Goal: Information Seeking & Learning: Check status

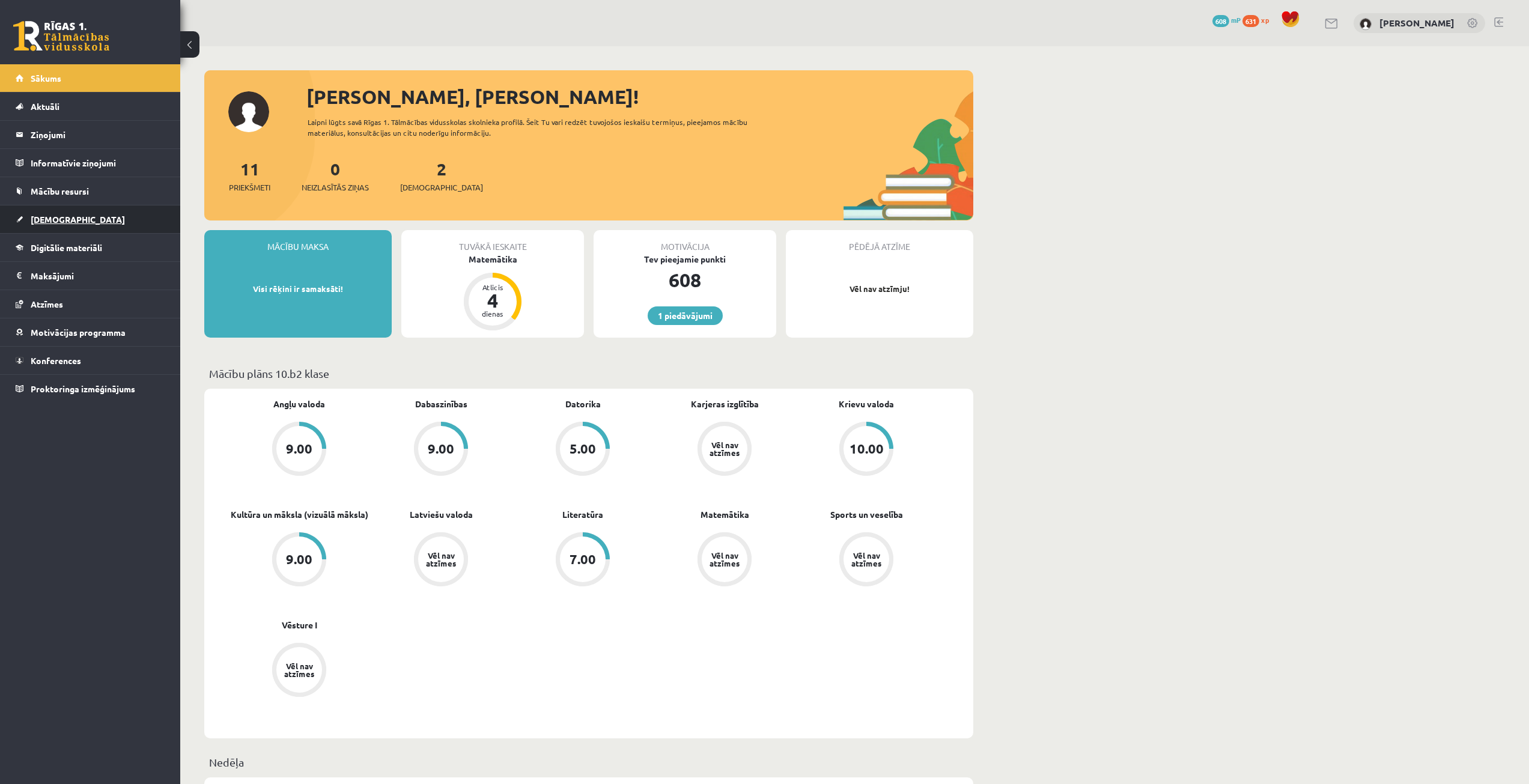
click at [101, 222] on link "[DEMOGRAPHIC_DATA]" at bounding box center [90, 219] width 150 height 28
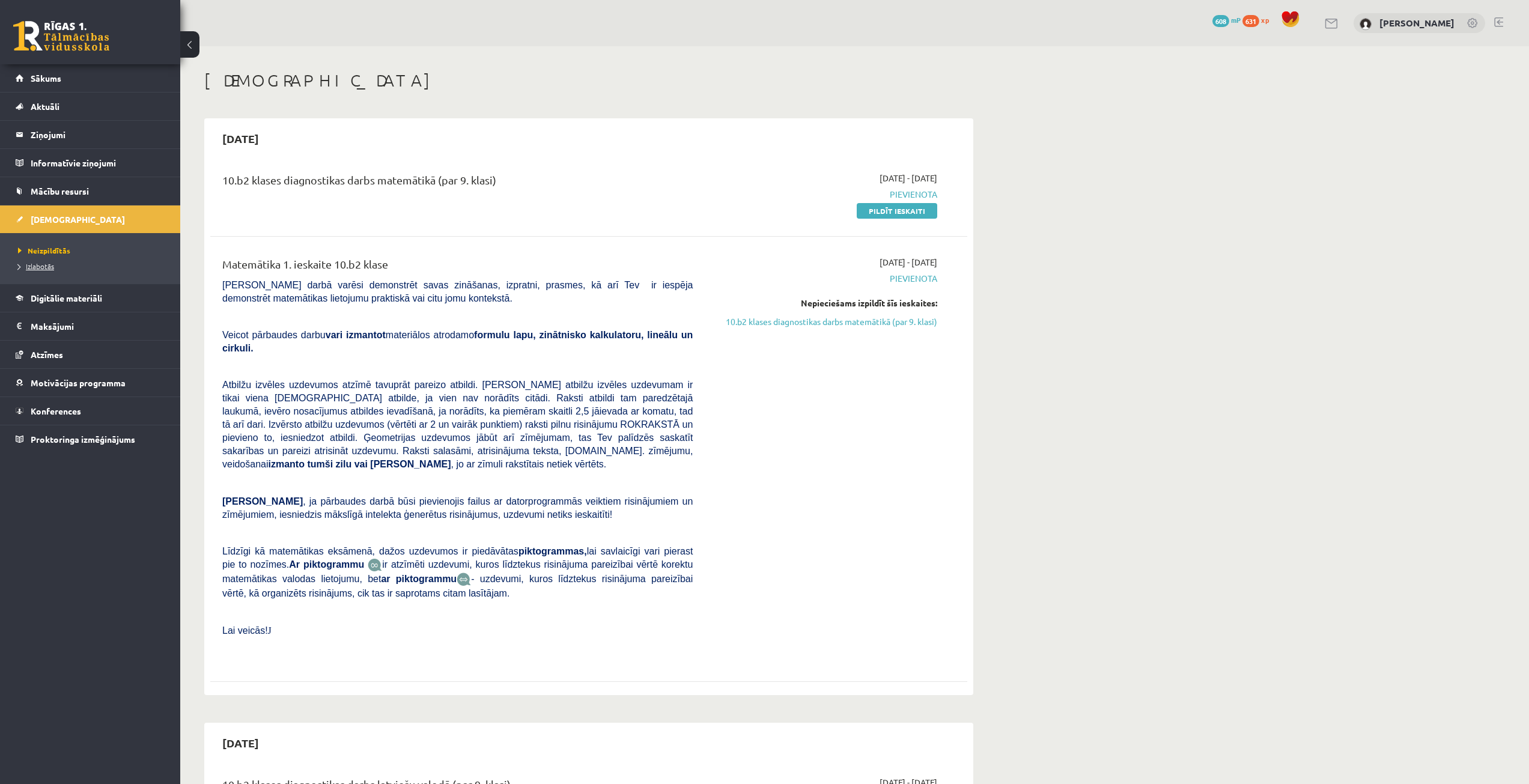
click at [50, 263] on span "Izlabotās" at bounding box center [36, 266] width 36 height 10
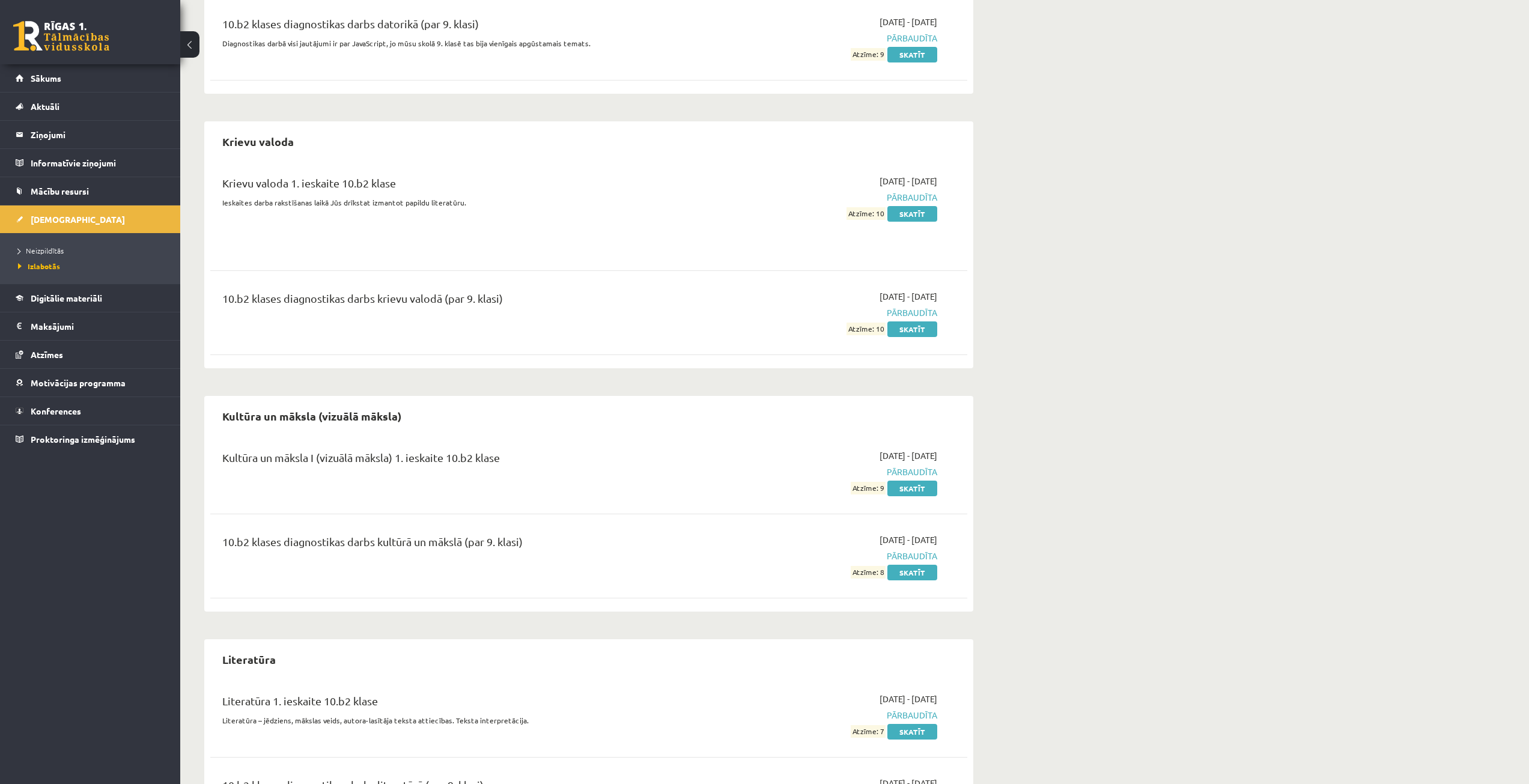
scroll to position [828, 0]
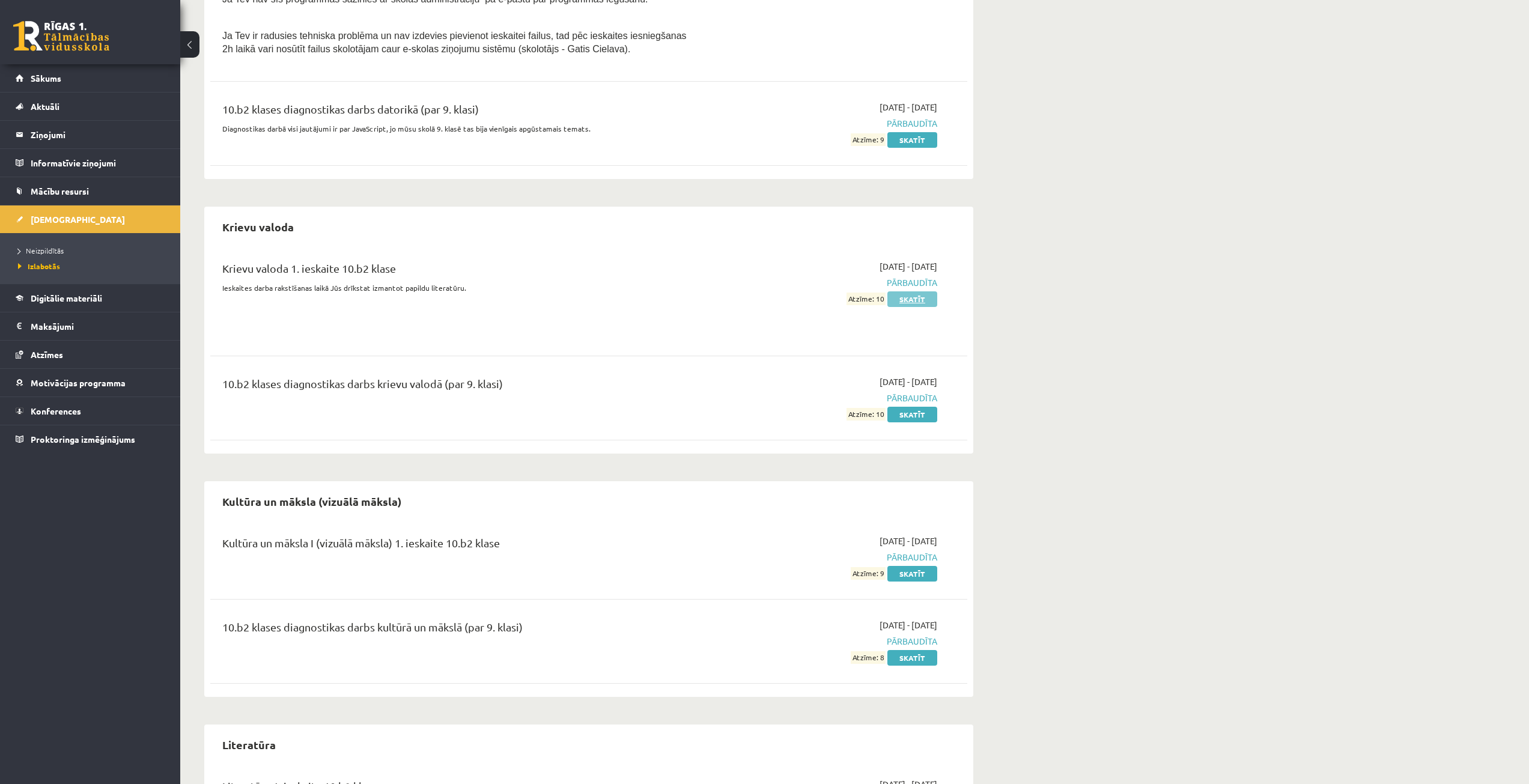
click at [917, 304] on link "Skatīt" at bounding box center [912, 298] width 50 height 15
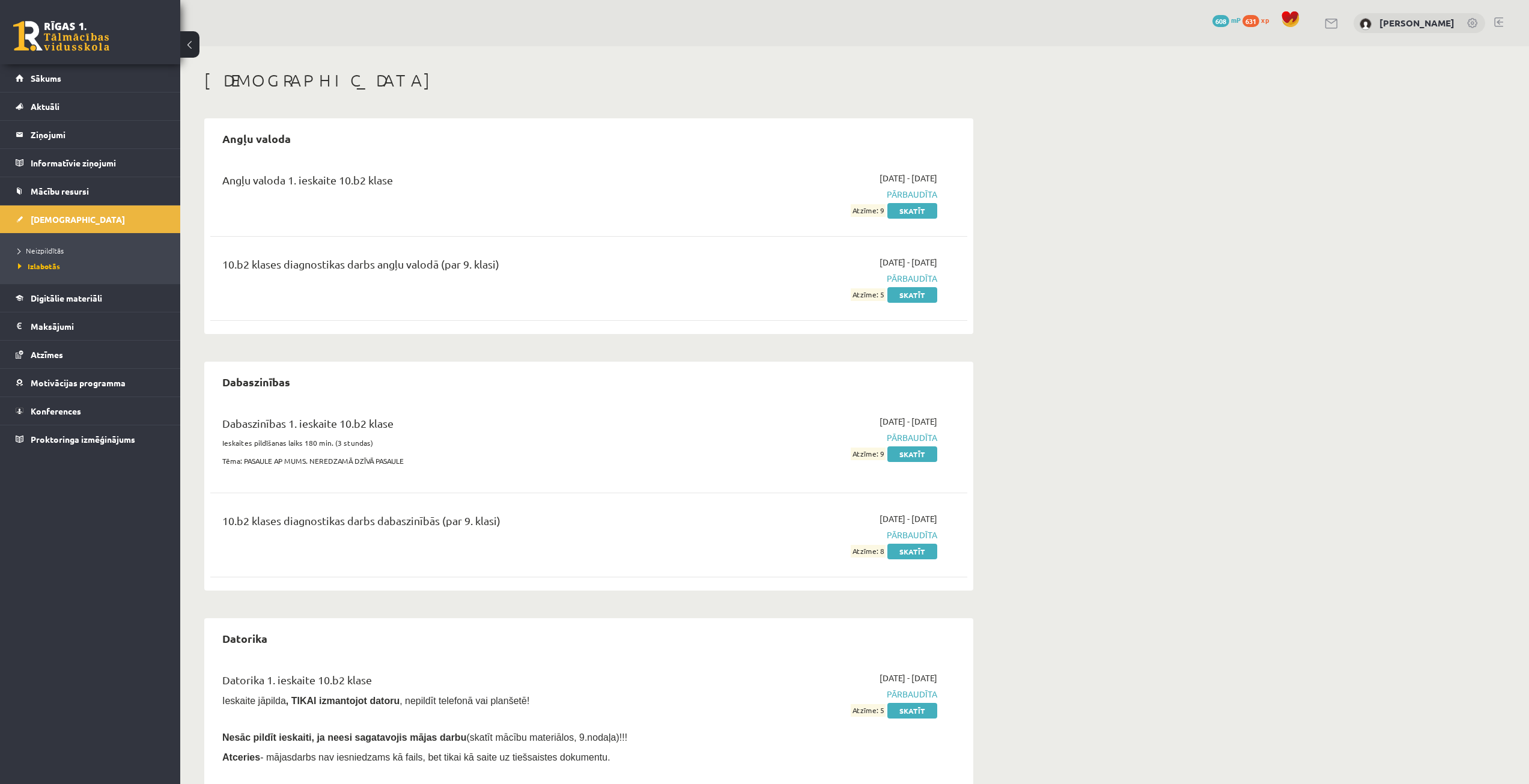
scroll to position [828, 0]
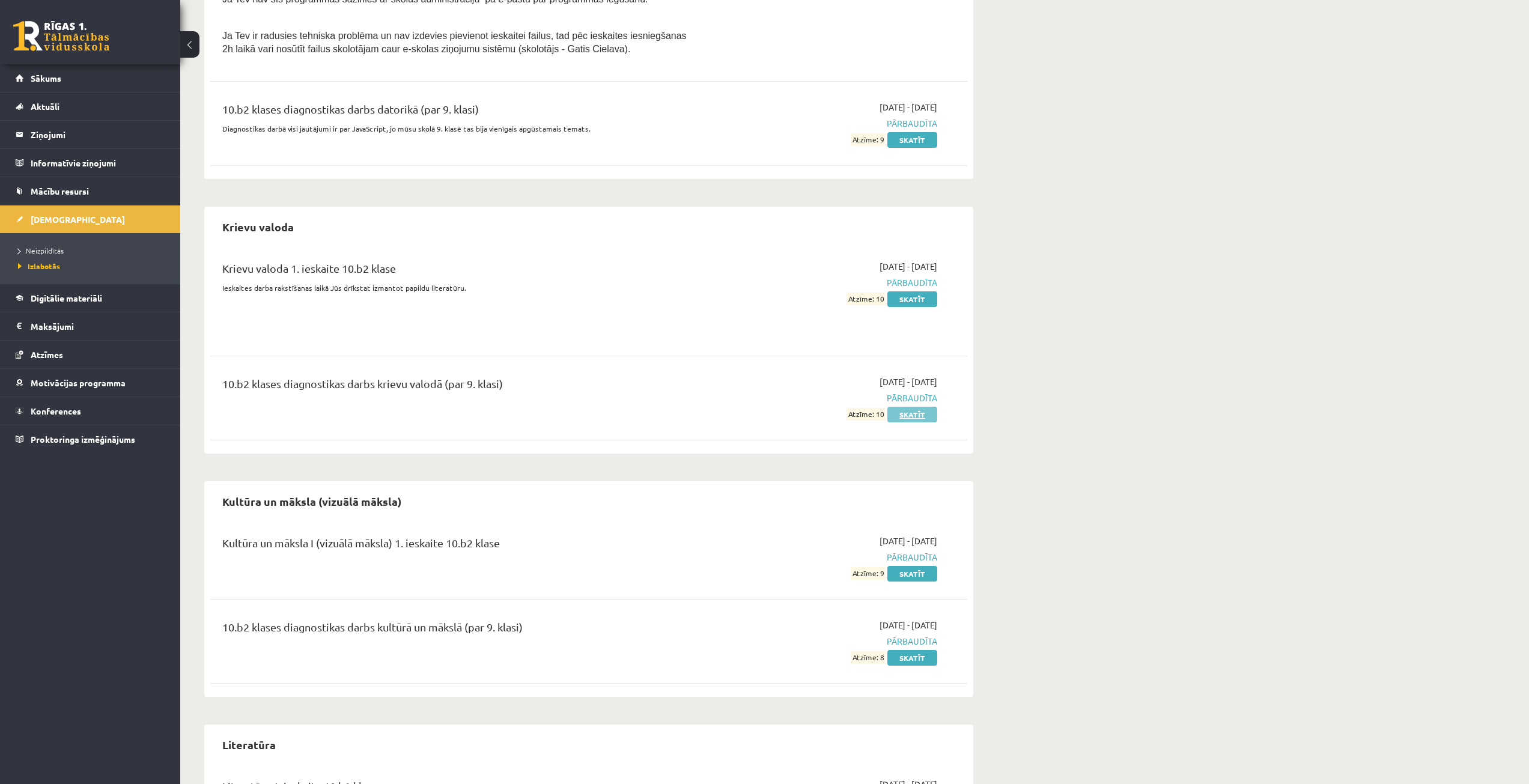
click at [920, 419] on link "Skatīt" at bounding box center [912, 414] width 50 height 15
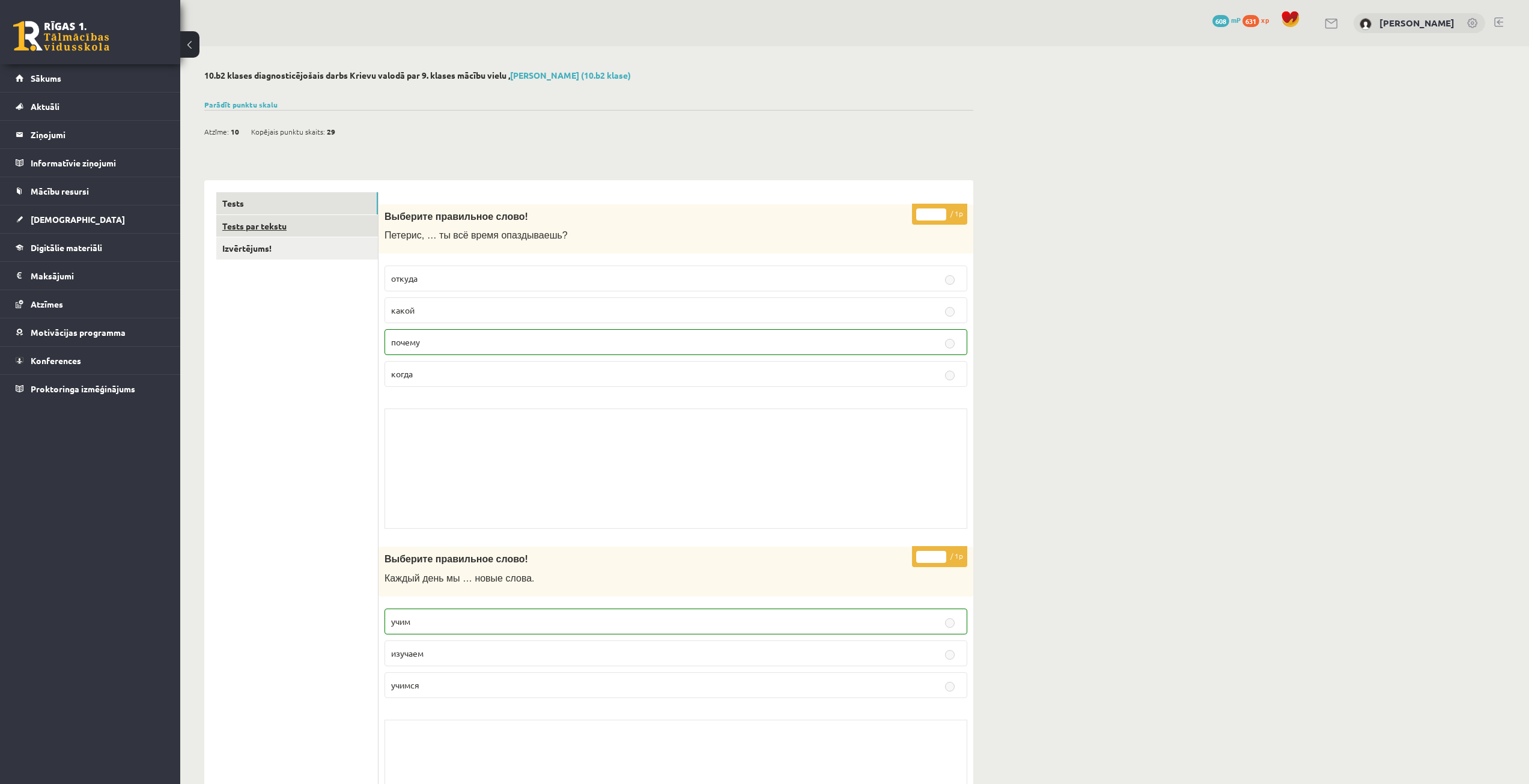
click at [323, 229] on link "Tests par tekstu" at bounding box center [297, 226] width 162 height 22
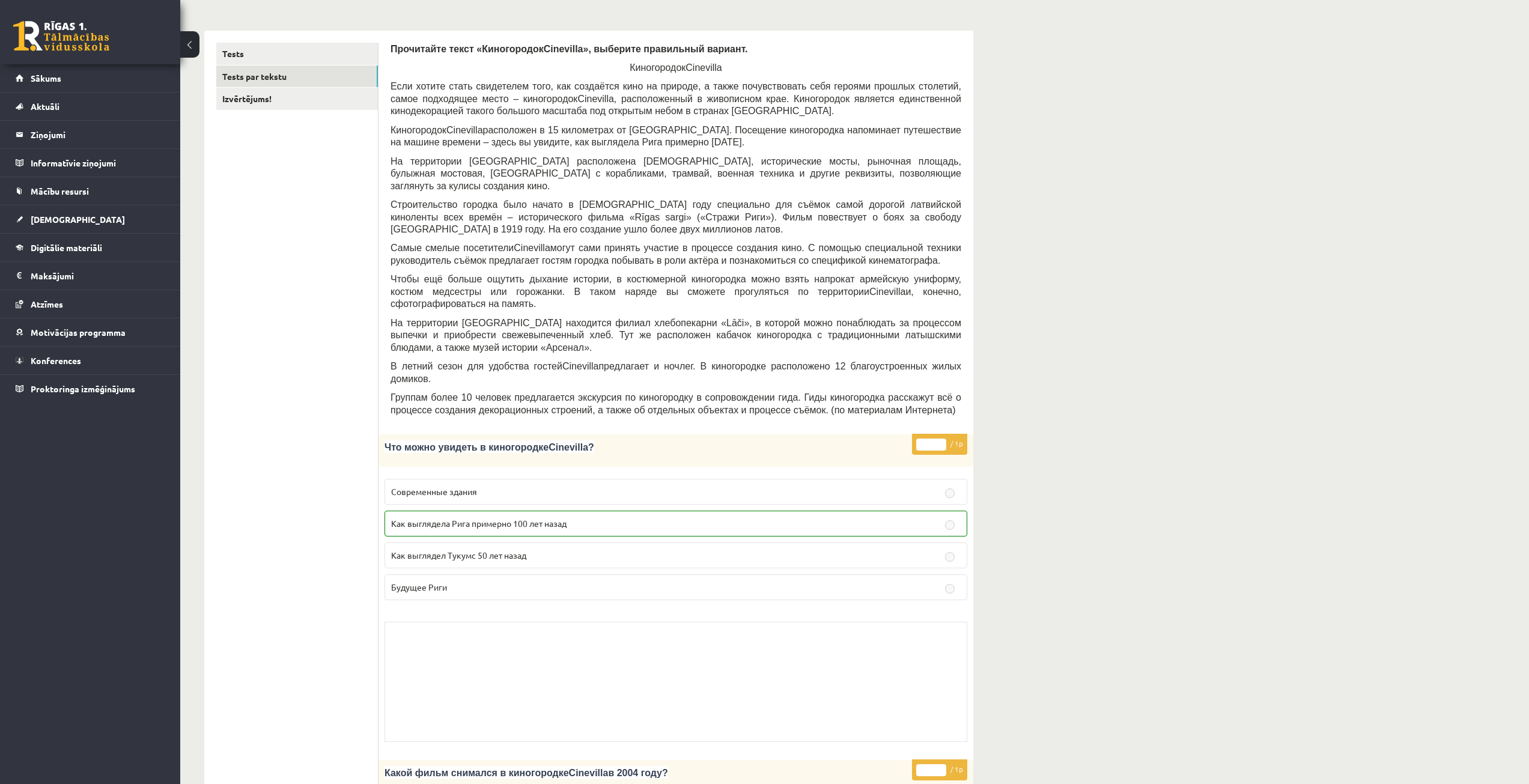
scroll to position [120, 0]
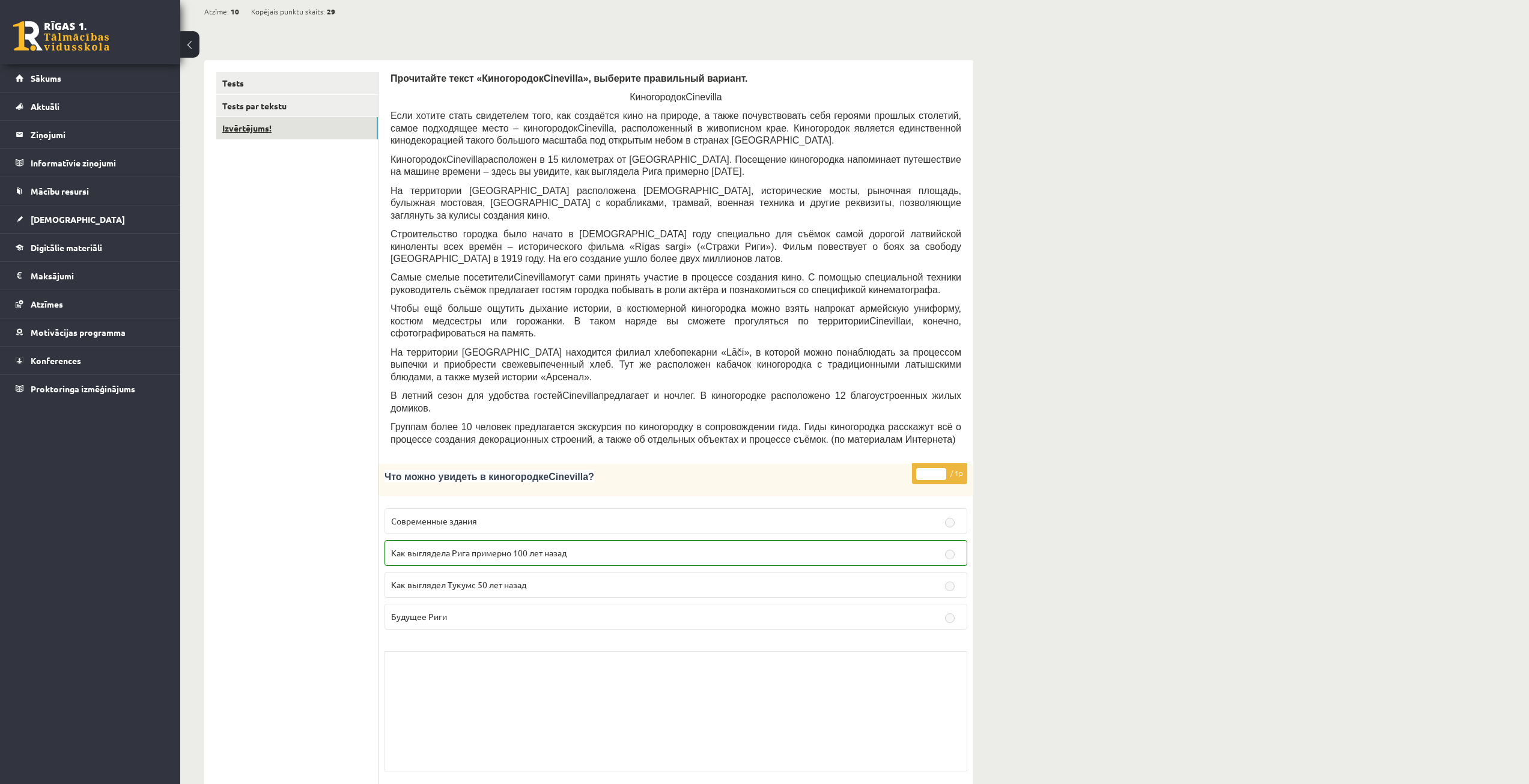
click at [305, 130] on link "Izvērtējums!" at bounding box center [297, 129] width 162 height 22
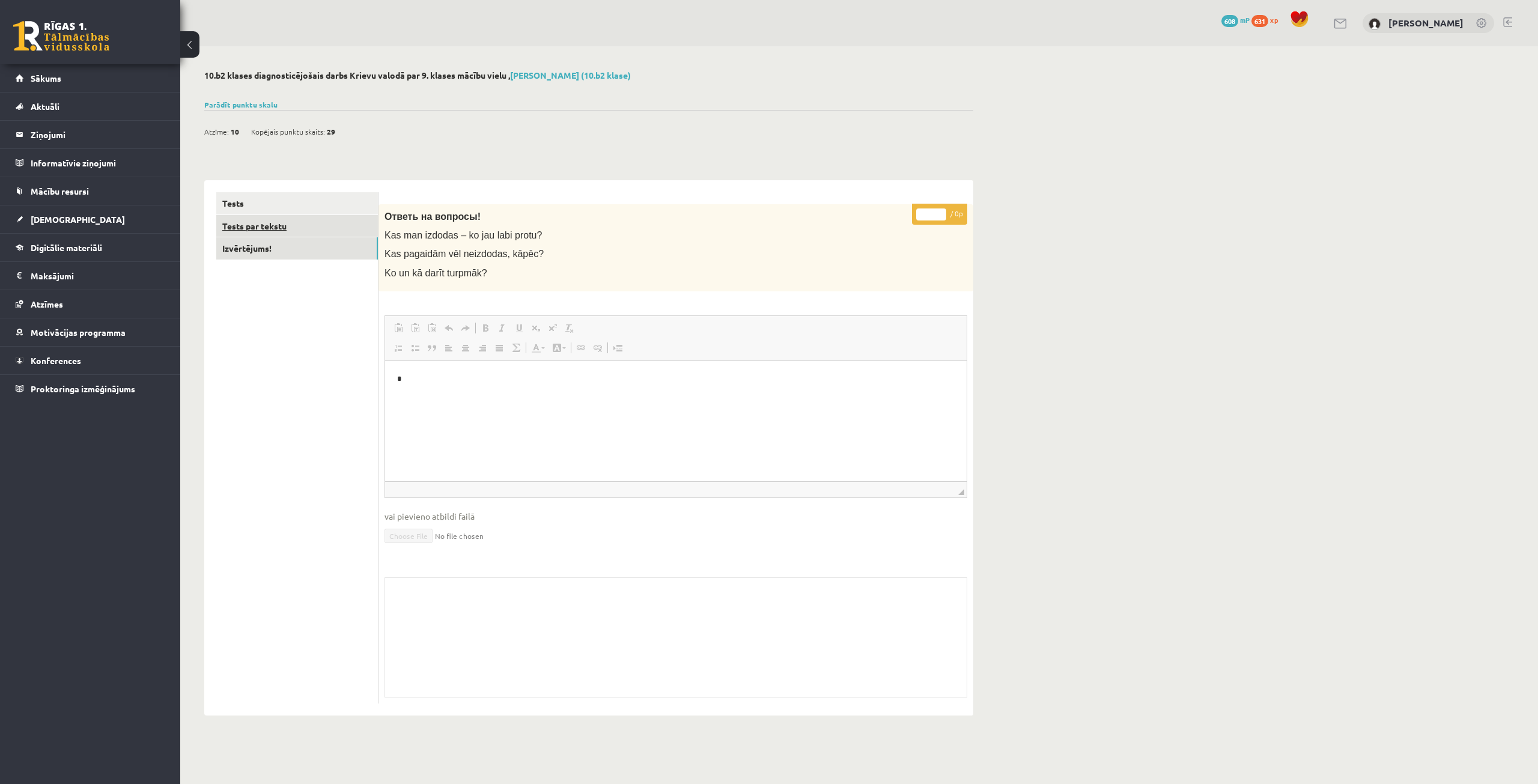
scroll to position [0, 0]
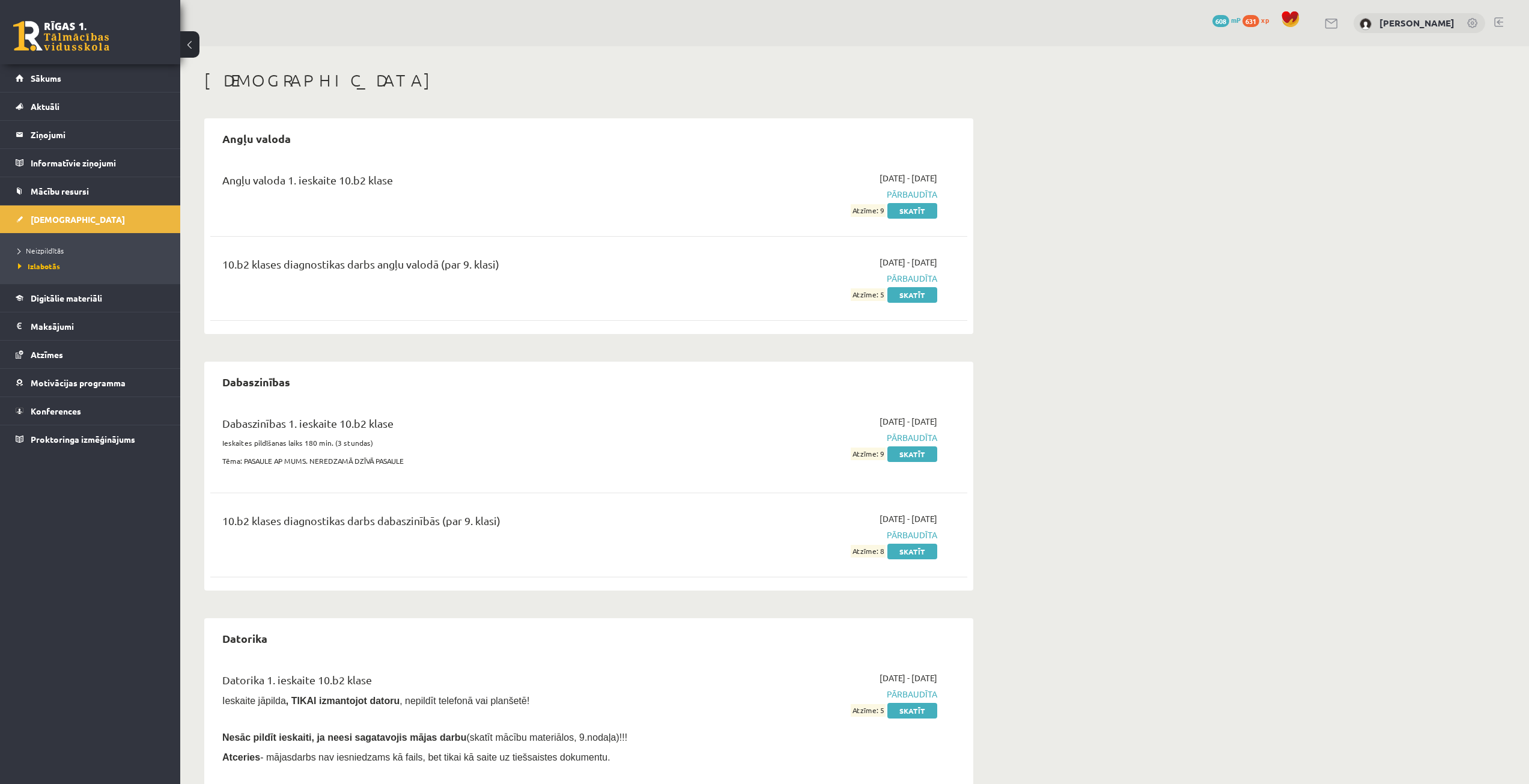
scroll to position [828, 0]
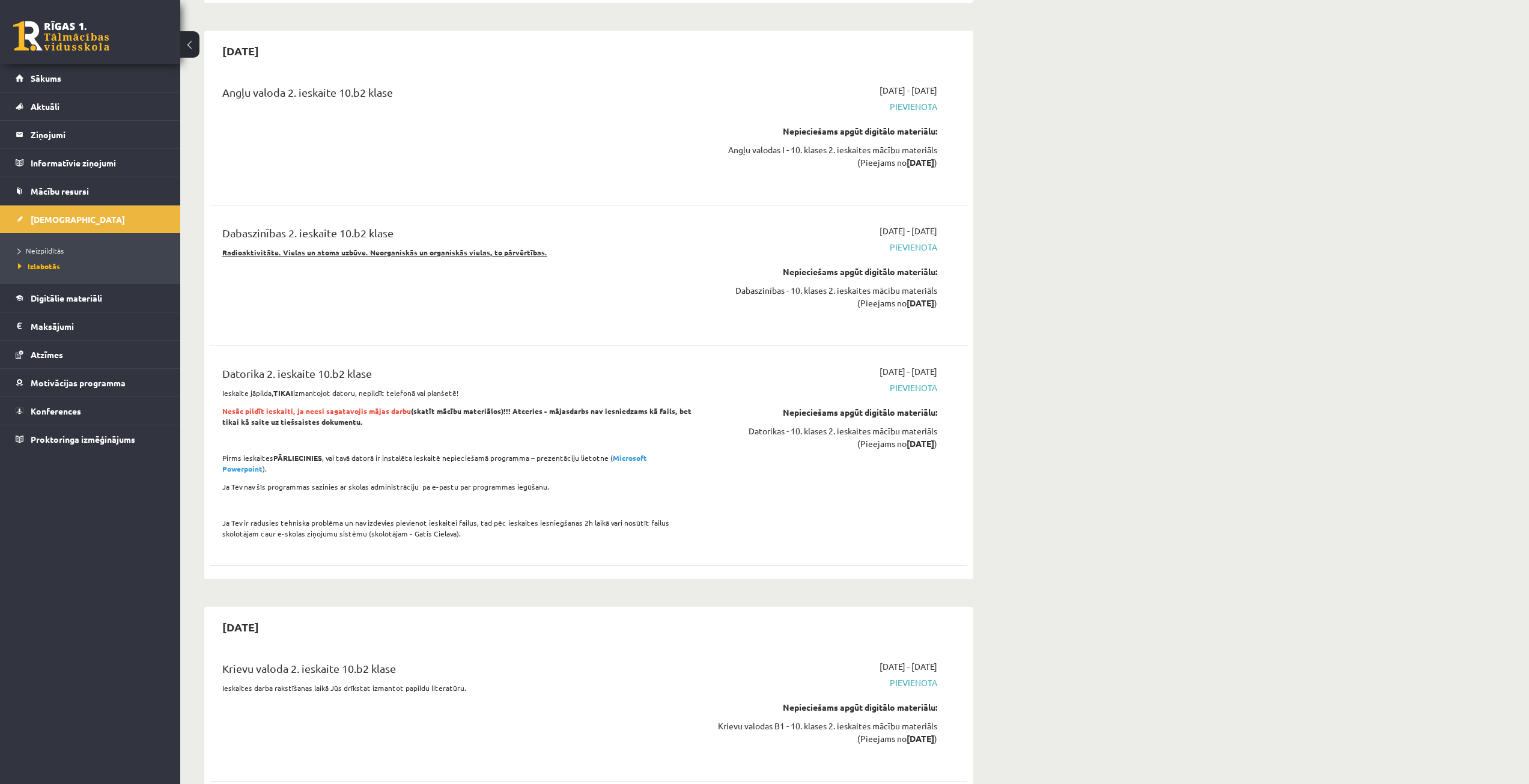
scroll to position [1622, 0]
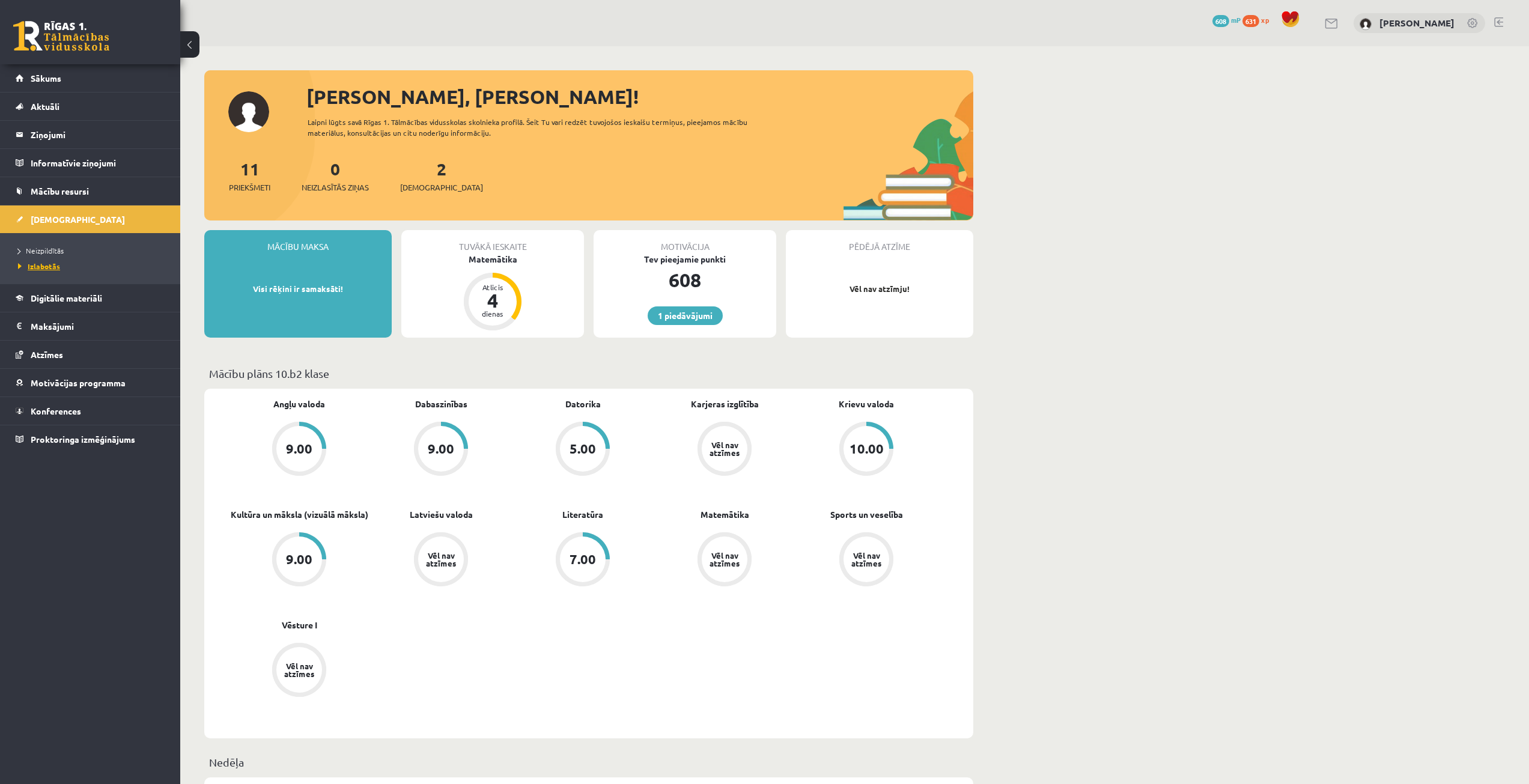
click at [44, 263] on span "Izlabotās" at bounding box center [39, 266] width 42 height 10
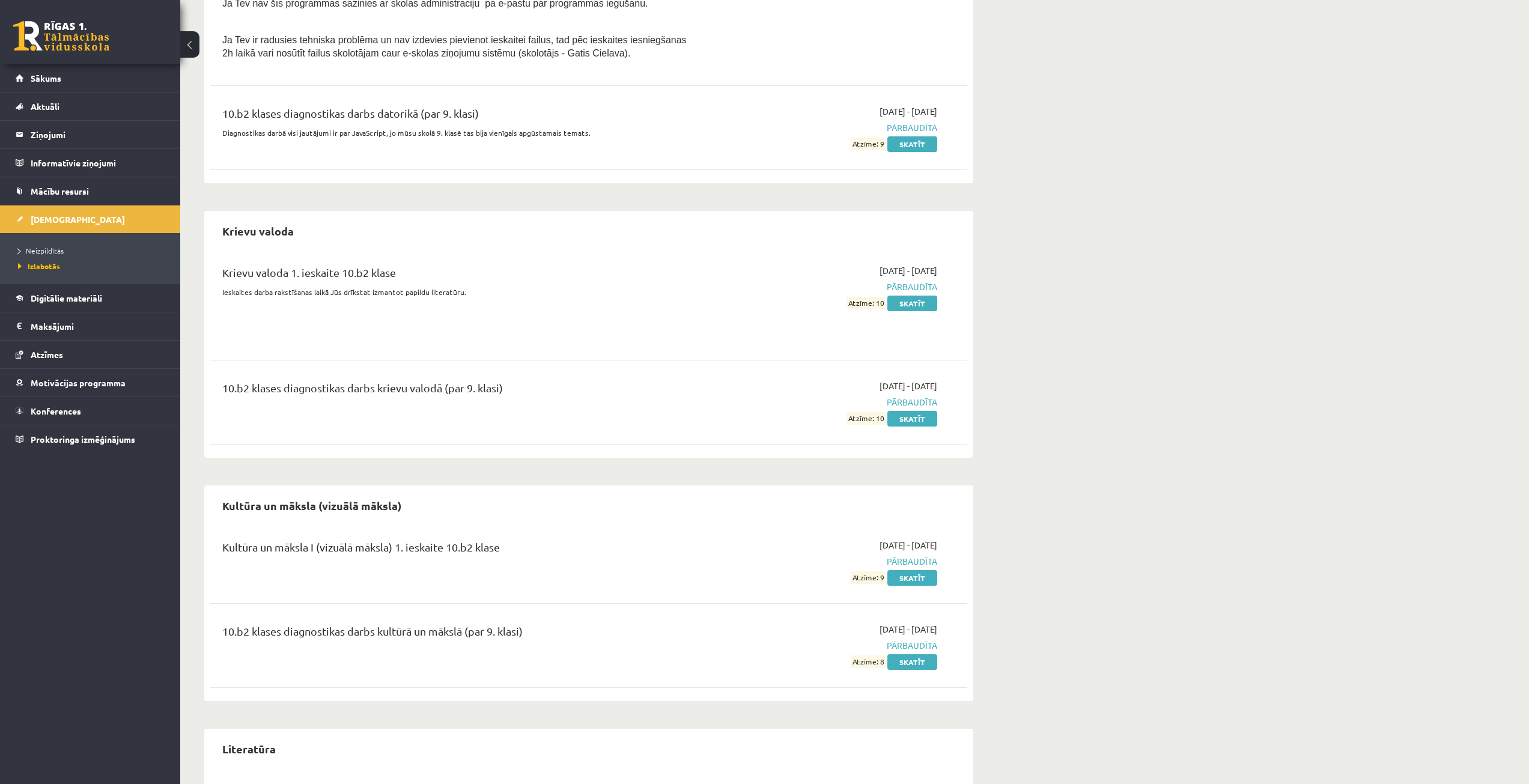
scroll to position [841, 0]
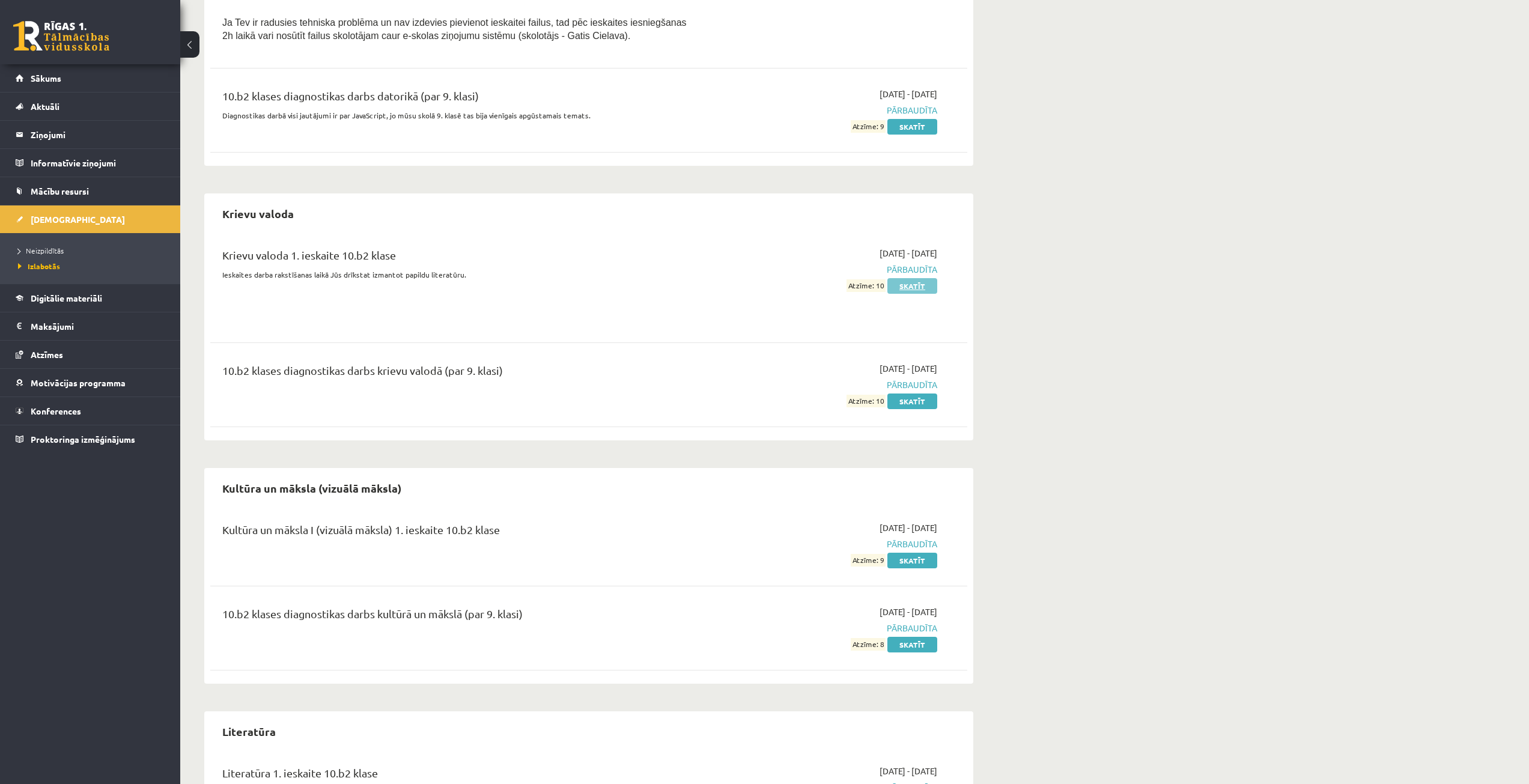
click at [919, 290] on link "Skatīt" at bounding box center [912, 285] width 50 height 15
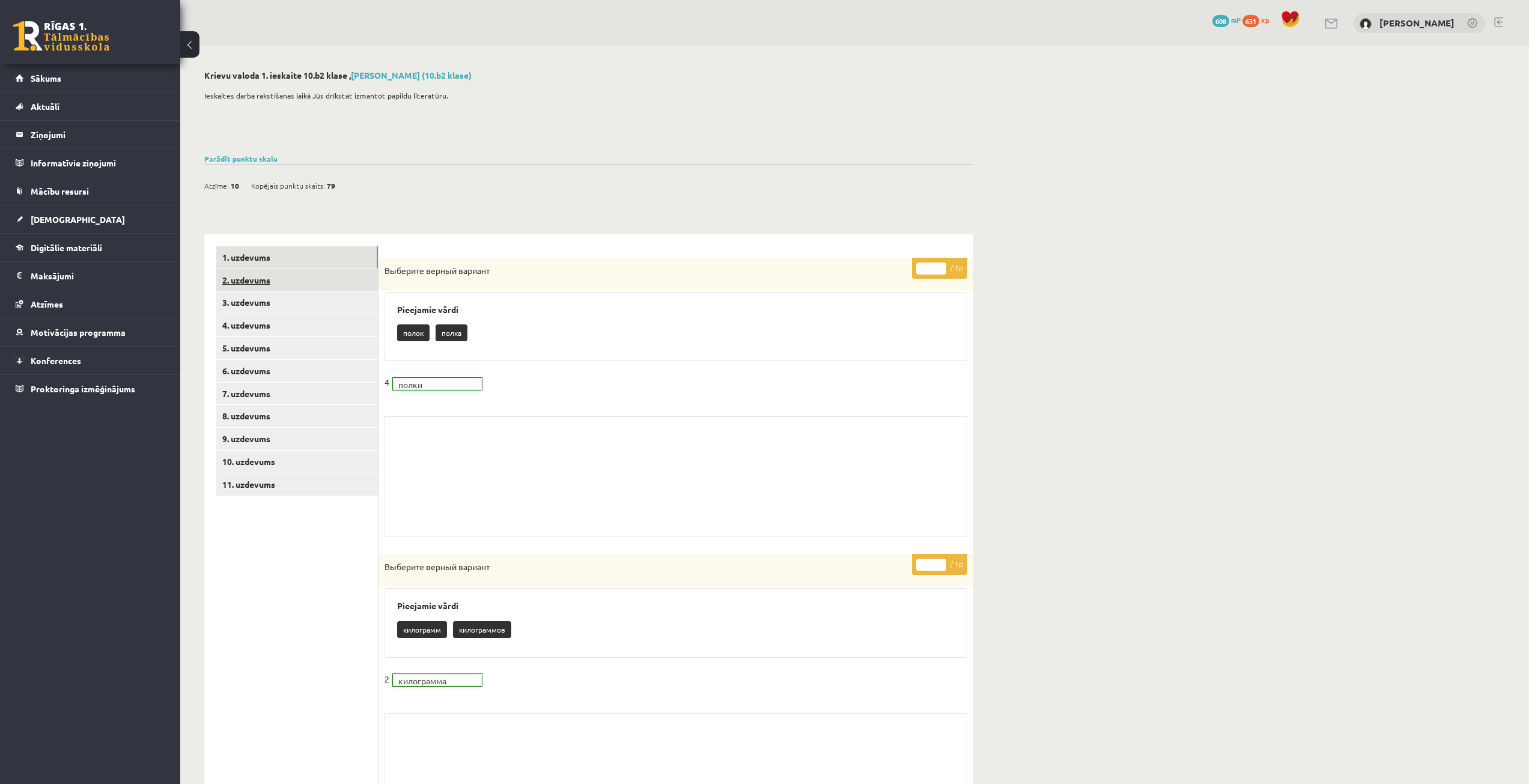
click at [289, 291] on link "2. uzdevums" at bounding box center [297, 280] width 162 height 22
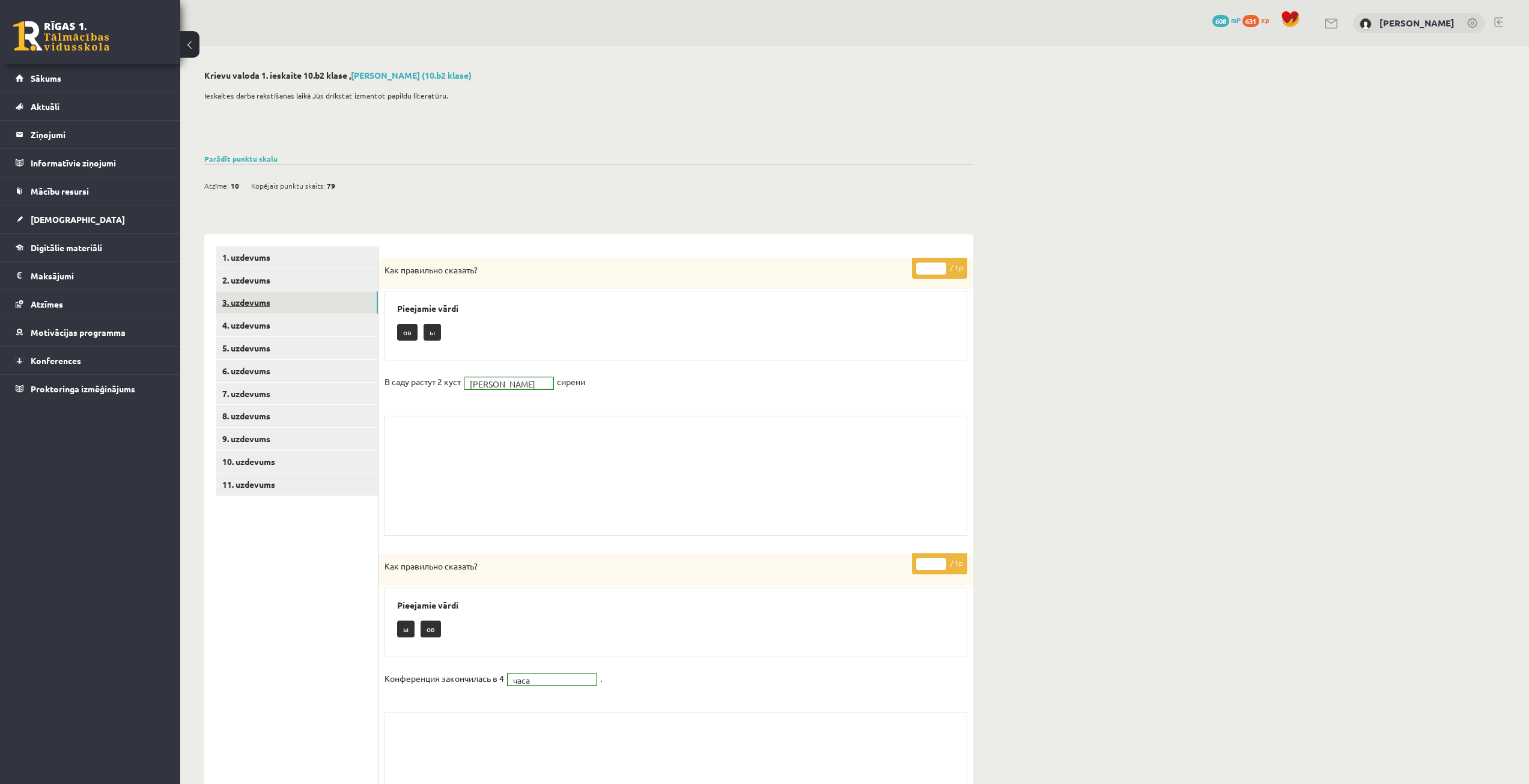
click at [314, 301] on link "3. uzdevums" at bounding box center [297, 302] width 162 height 22
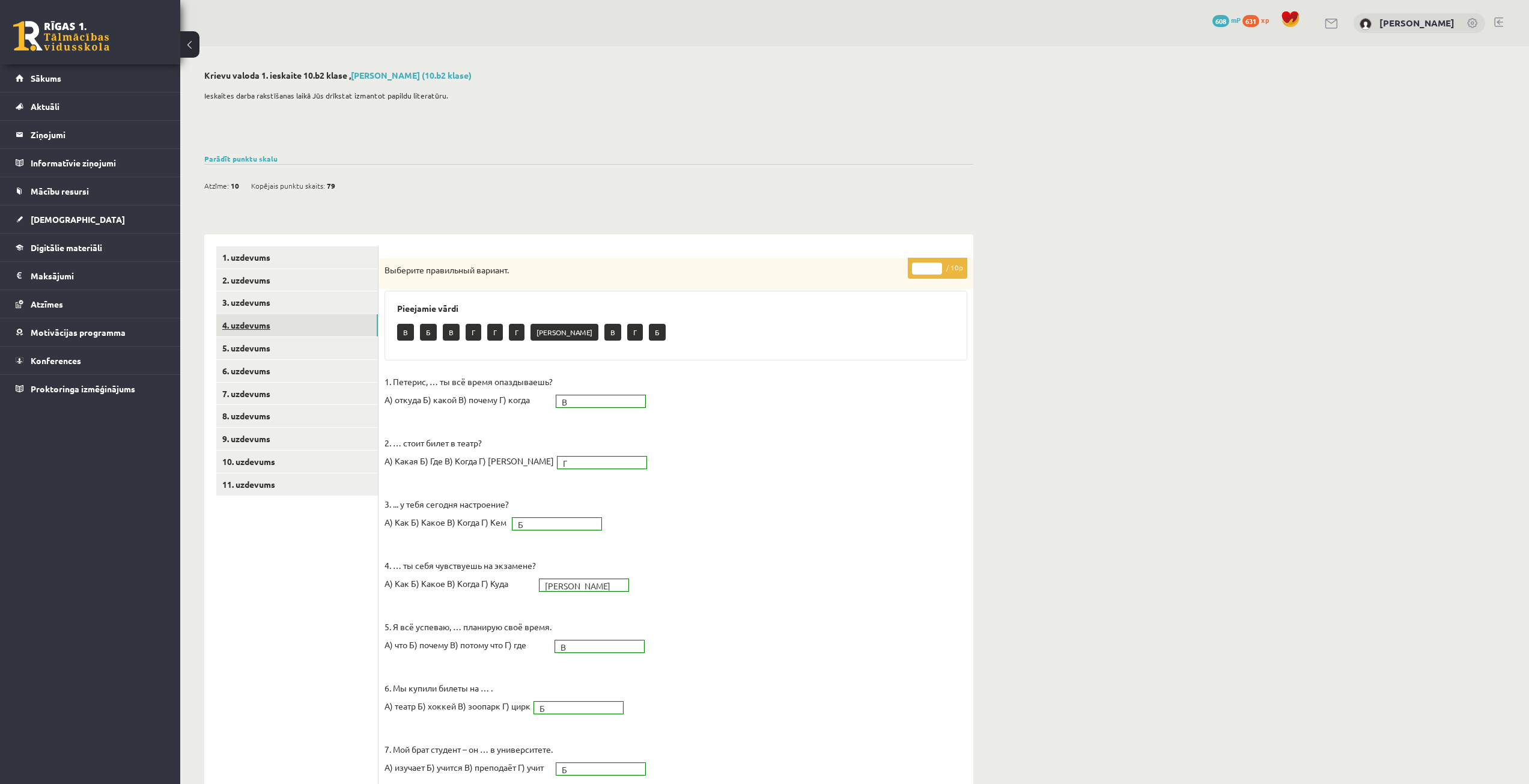
click at [356, 333] on link "4. uzdevums" at bounding box center [297, 325] width 162 height 22
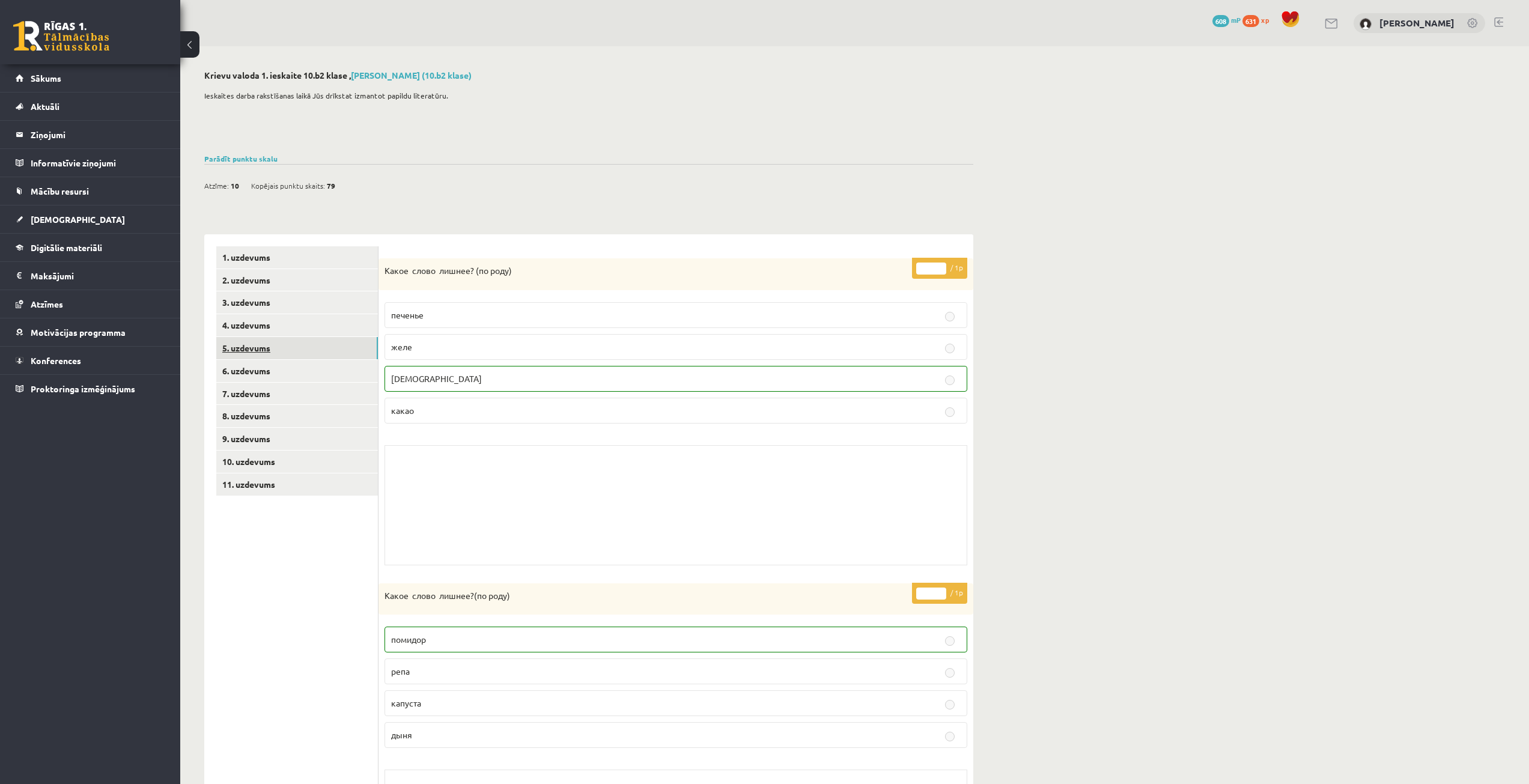
click at [353, 348] on link "5. uzdevums" at bounding box center [297, 348] width 162 height 22
click at [358, 374] on link "6. uzdevums" at bounding box center [297, 371] width 162 height 22
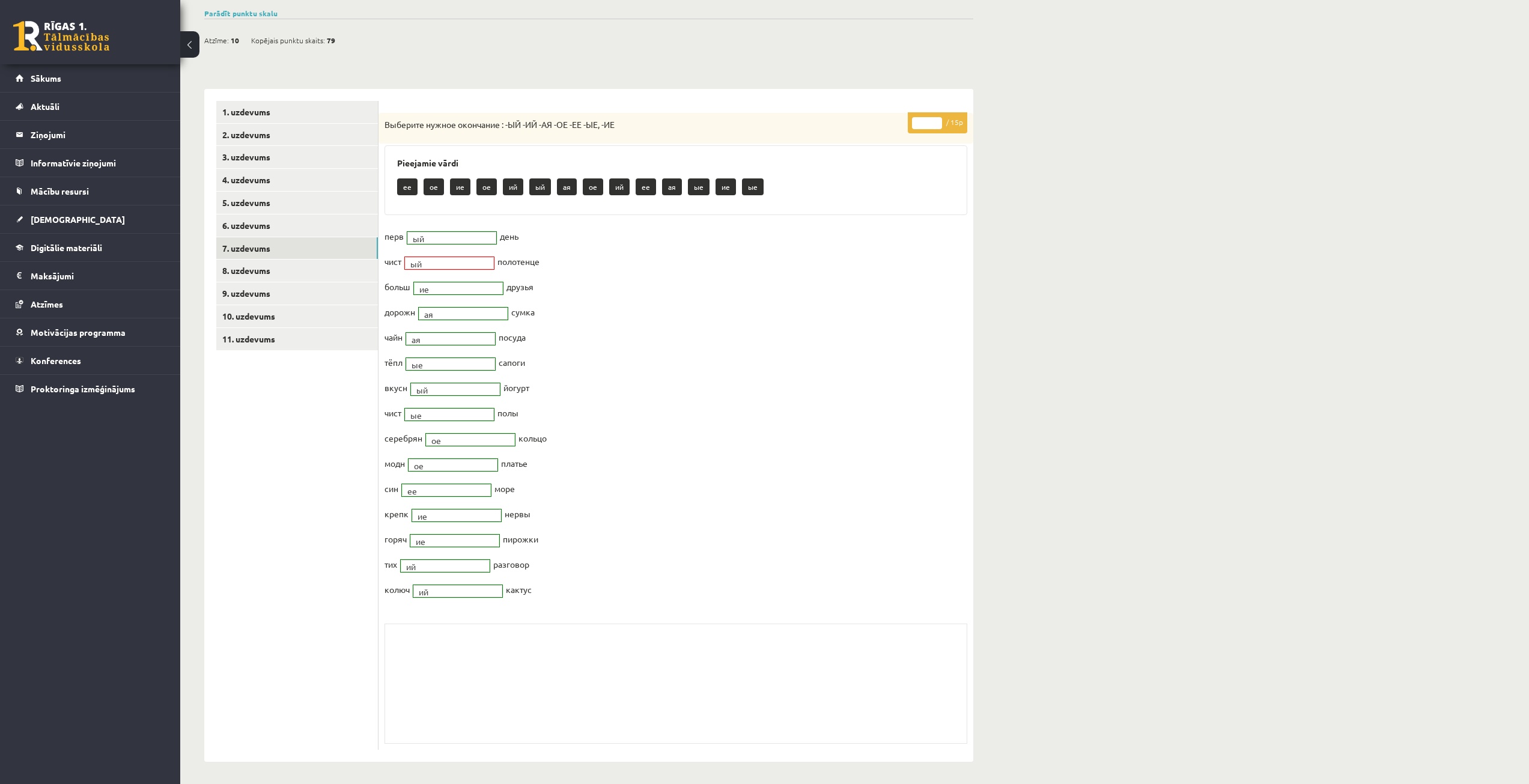
scroll to position [147, 0]
click at [292, 269] on link "8. uzdevums" at bounding box center [297, 269] width 162 height 22
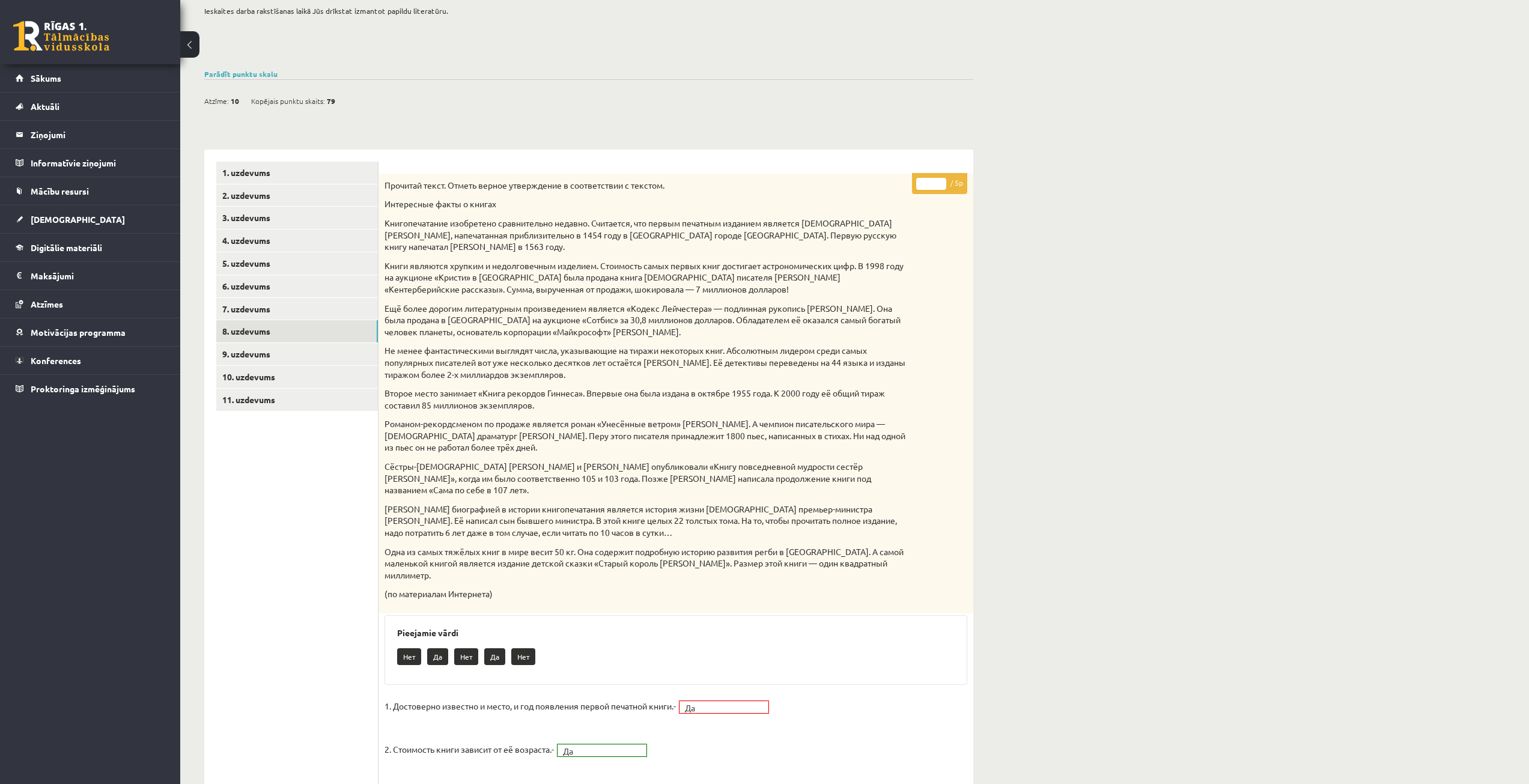
scroll to position [0, 0]
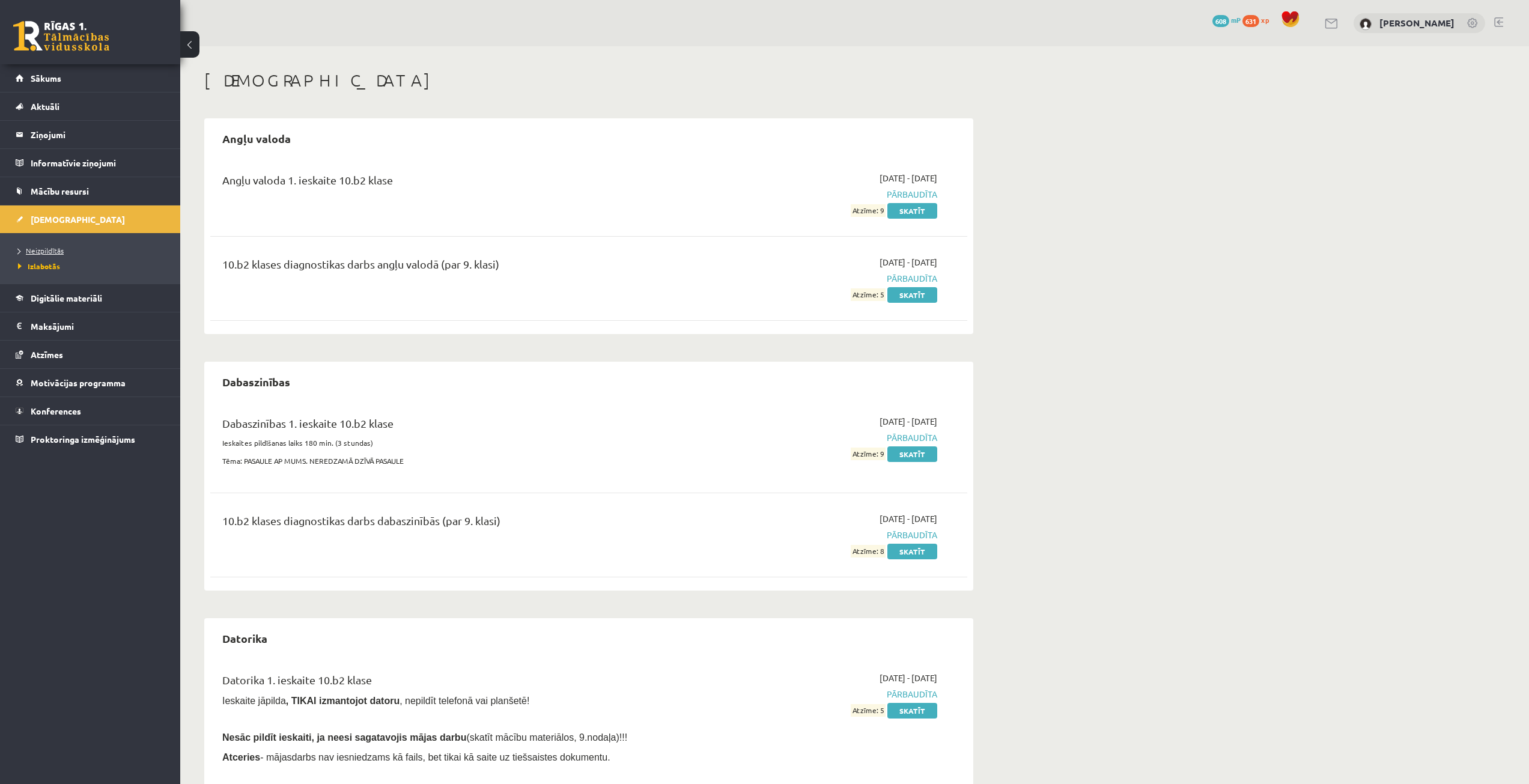
click at [24, 248] on span "Neizpildītās" at bounding box center [41, 251] width 46 height 10
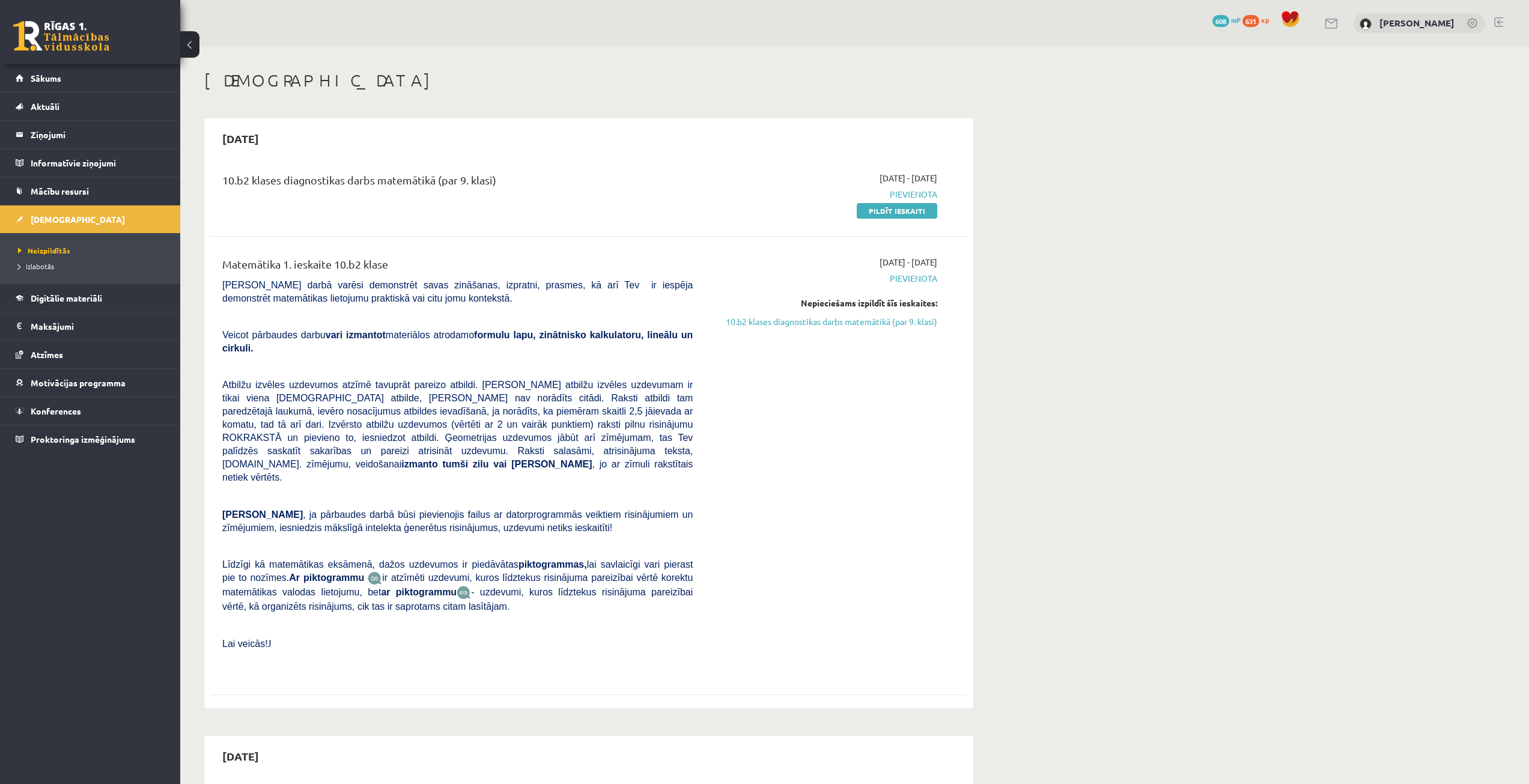
click at [107, 44] on div "0 Dāvanas 608 mP 631 xp" at bounding box center [90, 32] width 180 height 64
click at [124, 81] on link "Sākums" at bounding box center [90, 78] width 150 height 28
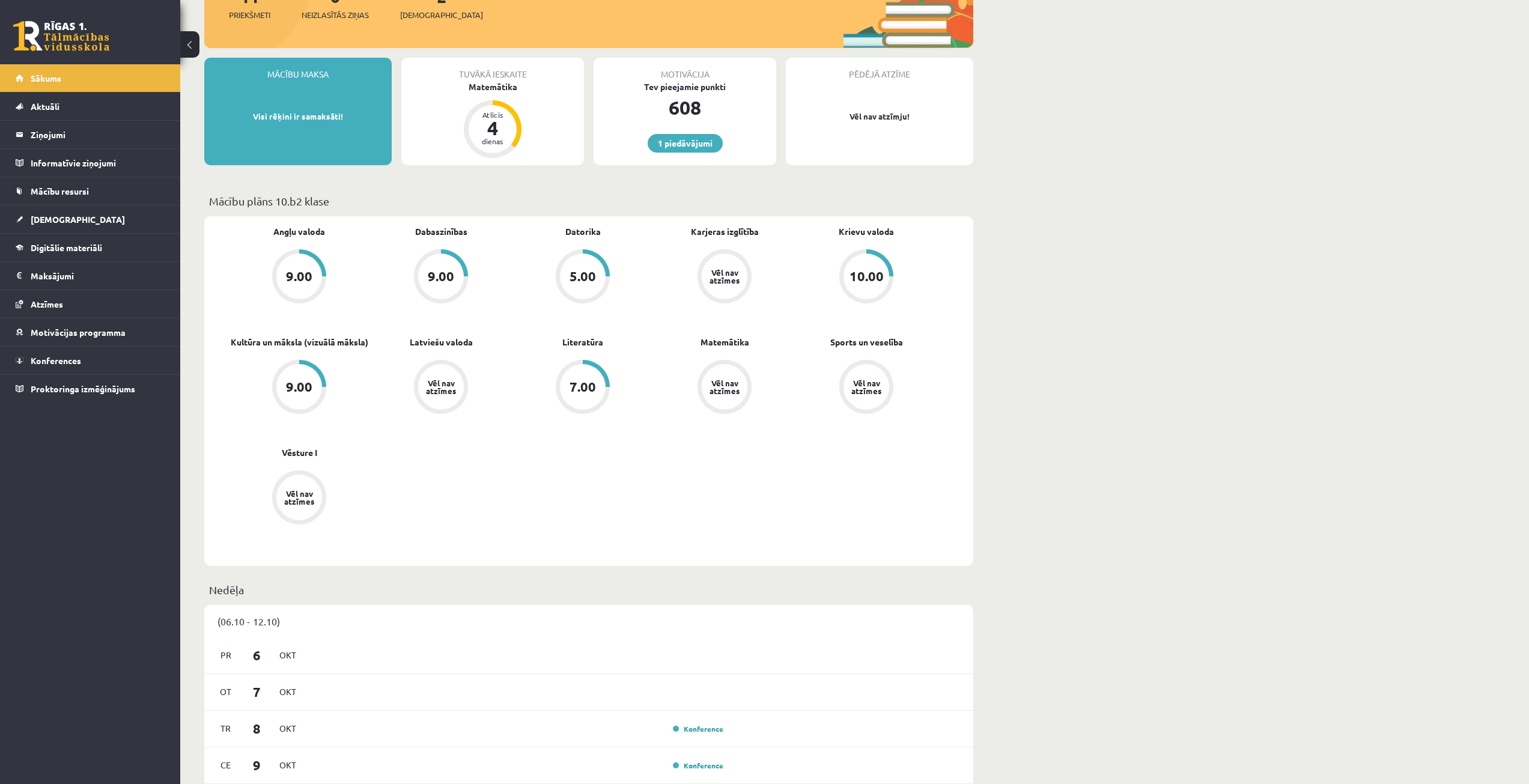
scroll to position [172, 0]
click at [103, 217] on link "[DEMOGRAPHIC_DATA]" at bounding box center [90, 219] width 150 height 28
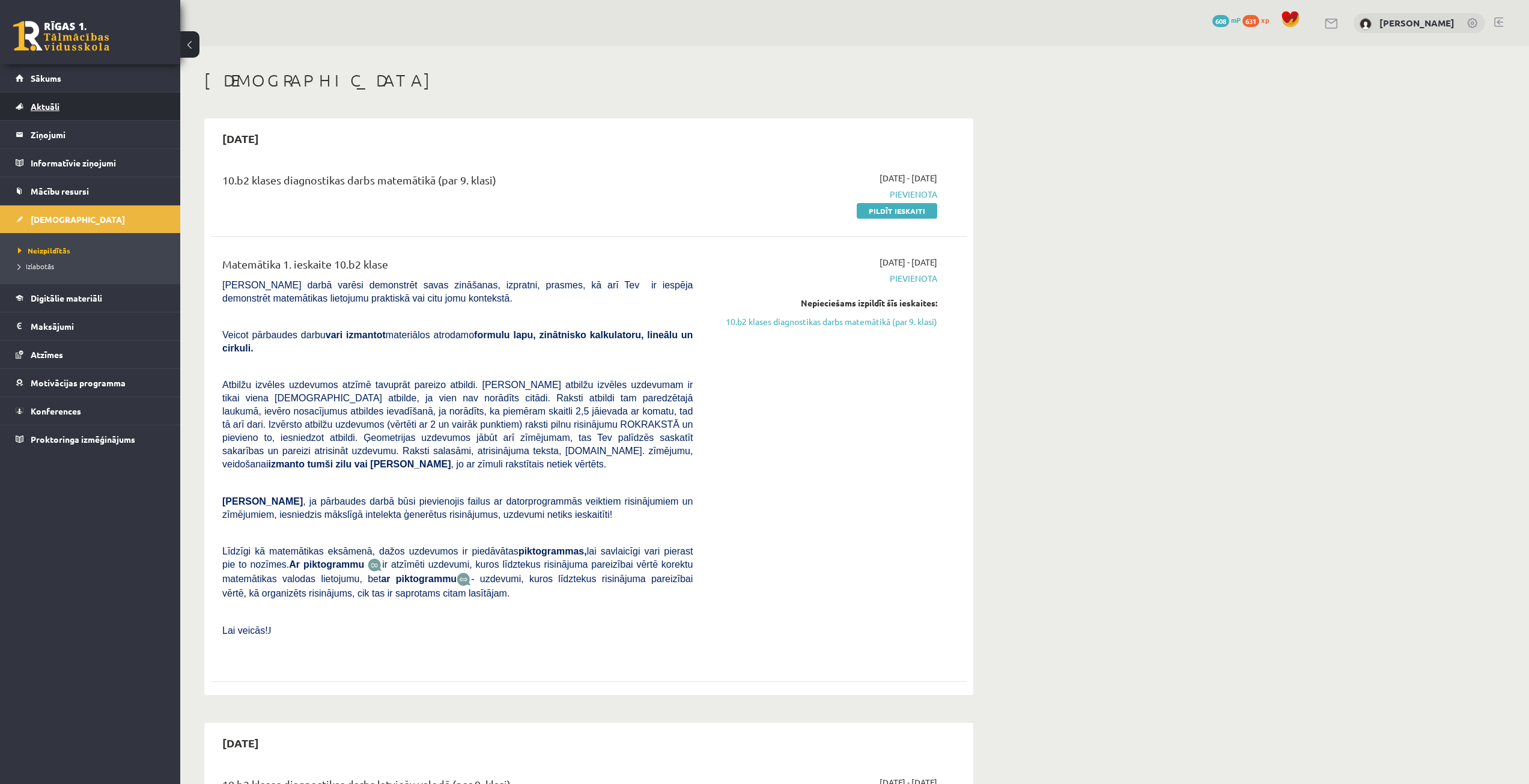
click at [93, 95] on link "Aktuāli" at bounding box center [90, 106] width 150 height 28
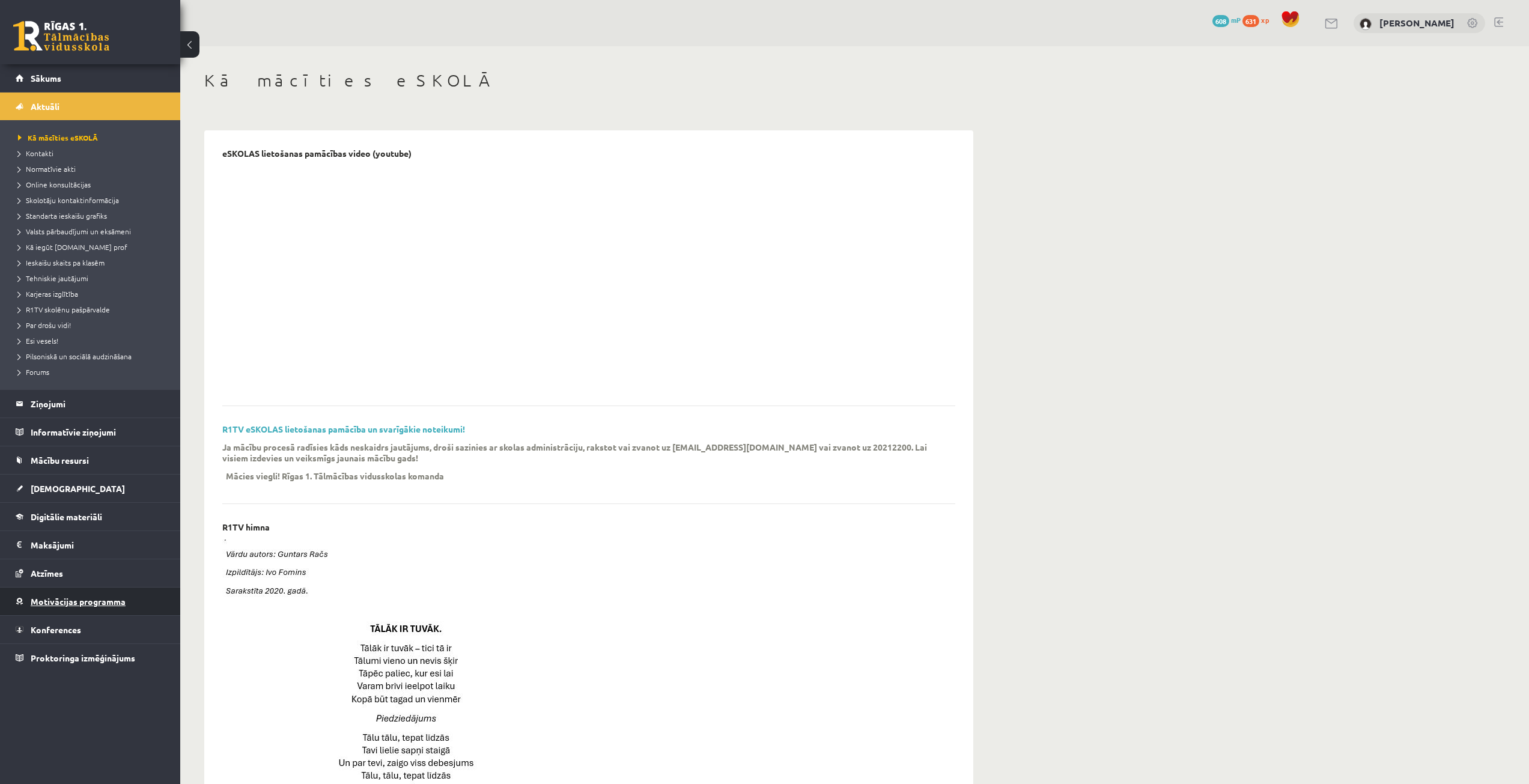
click at [109, 607] on link "Motivācijas programma" at bounding box center [90, 601] width 150 height 28
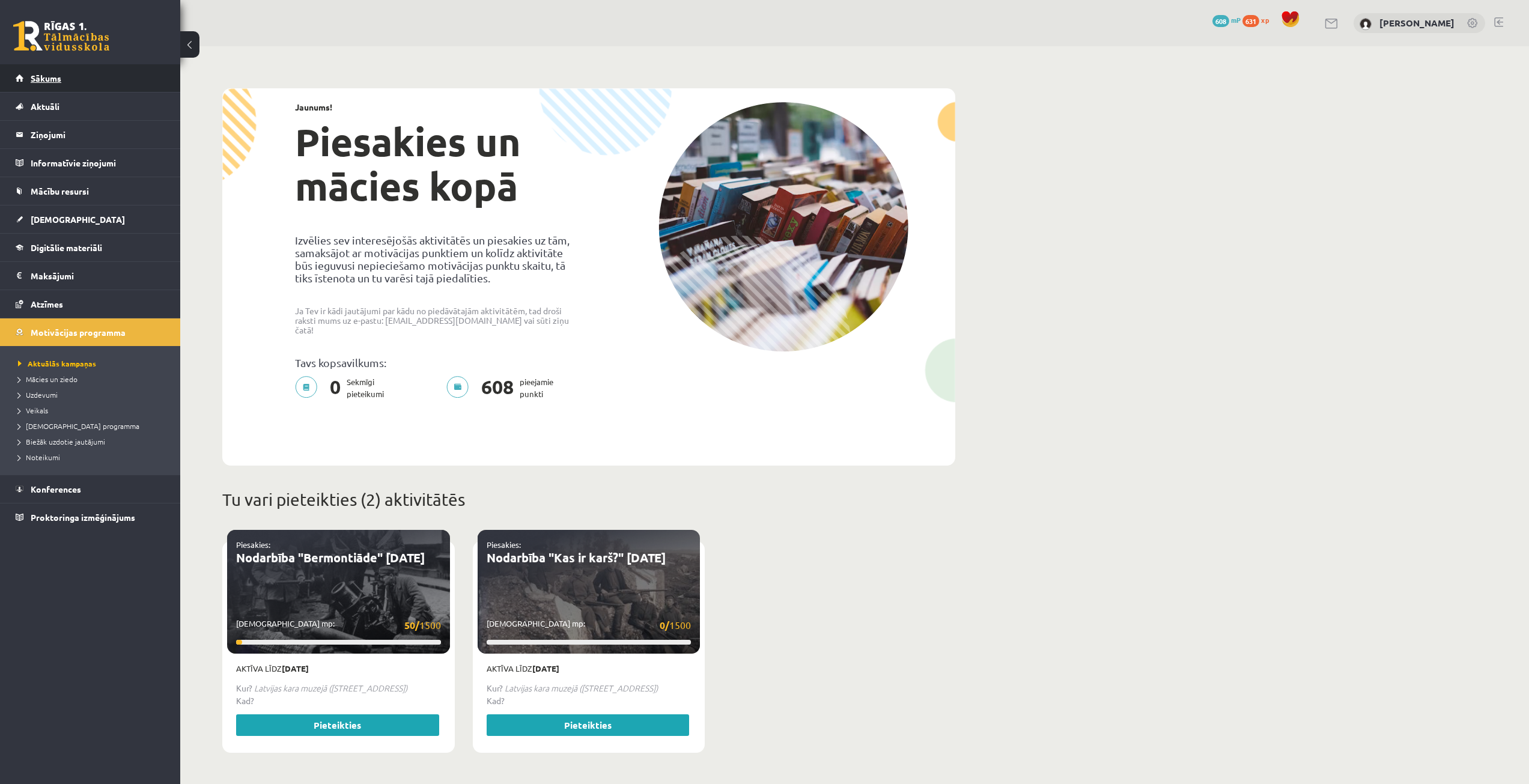
click at [118, 69] on link "Sākums" at bounding box center [90, 78] width 150 height 28
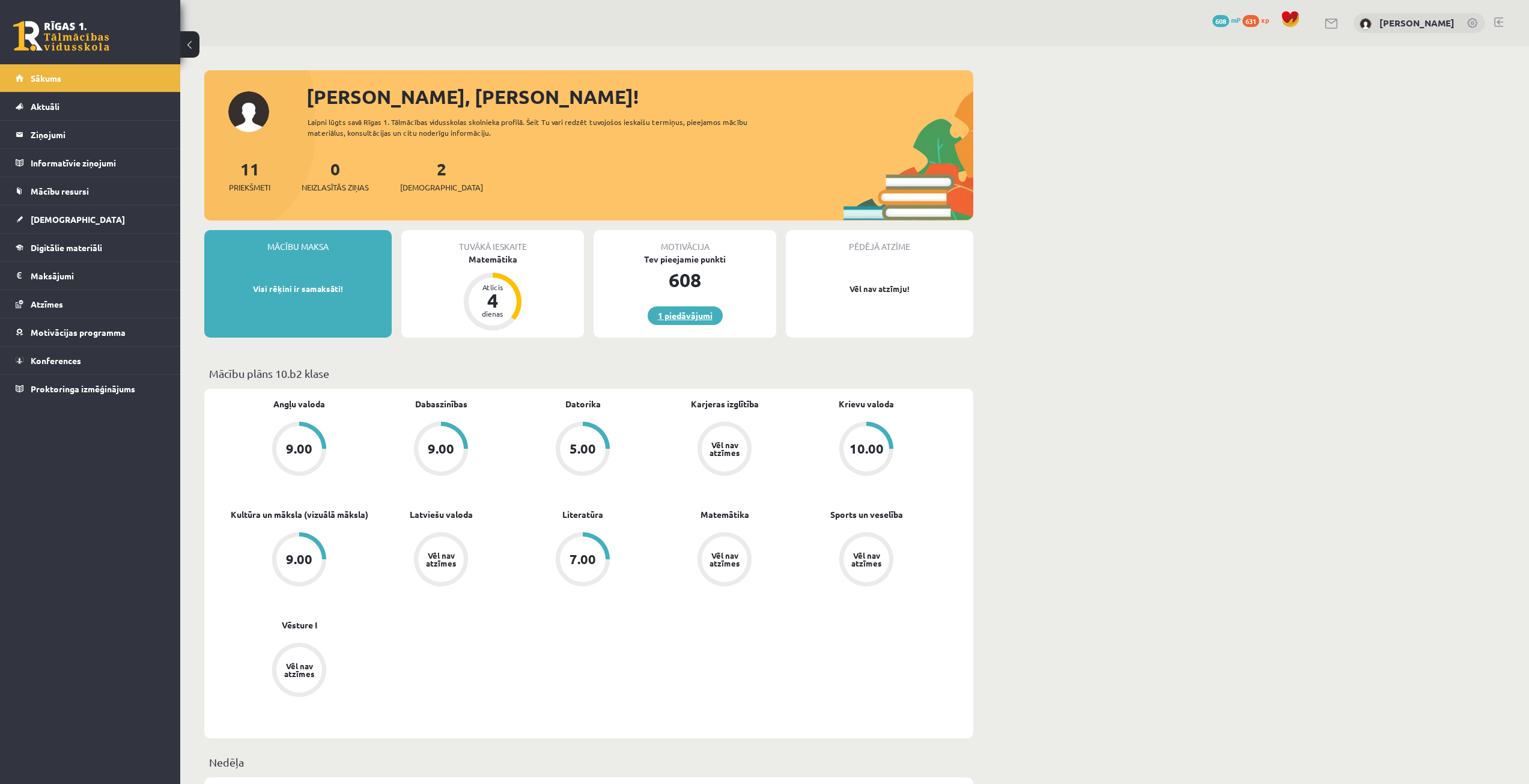
click at [696, 312] on link "1 piedāvājumi" at bounding box center [685, 316] width 75 height 19
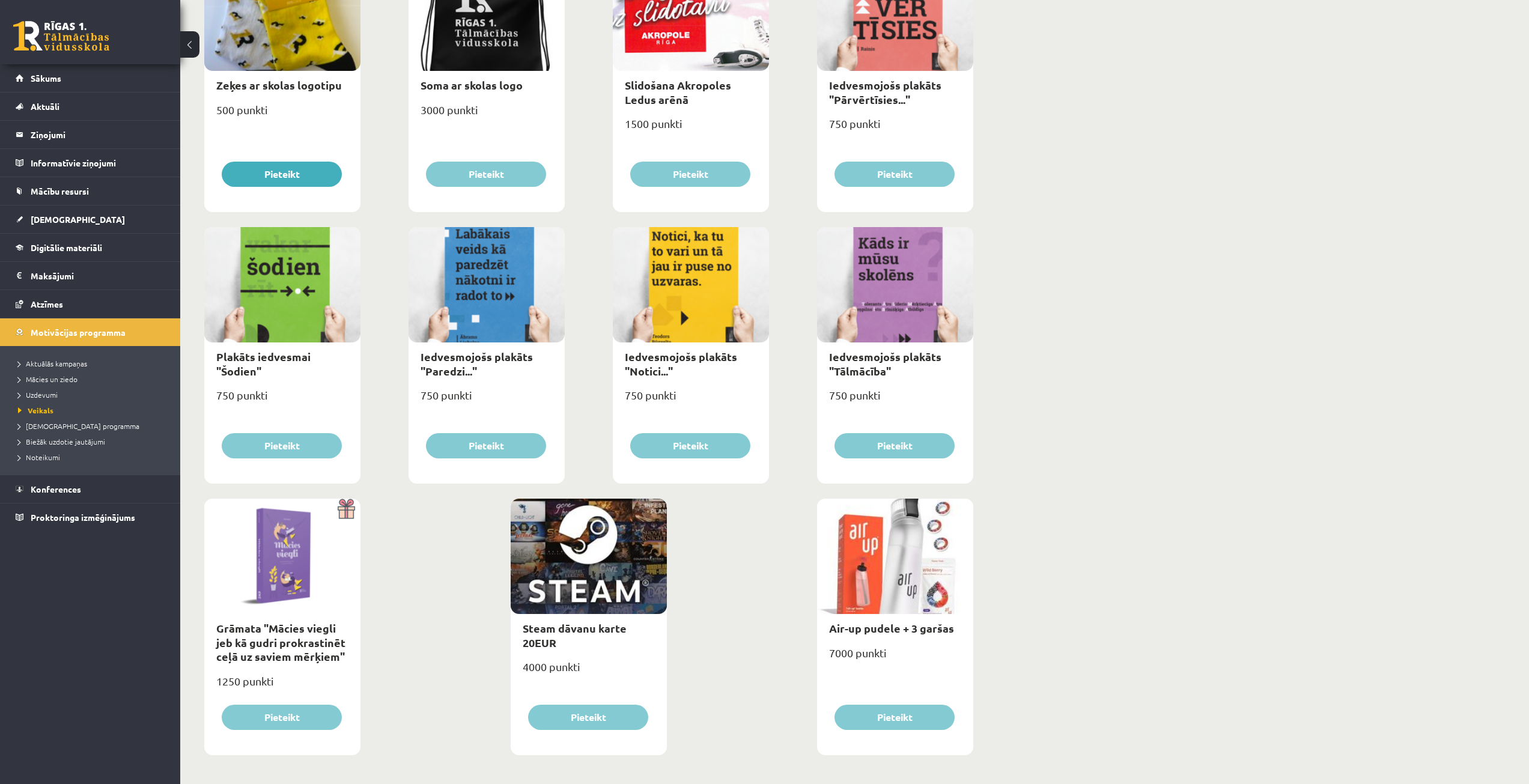
scroll to position [1061, 0]
